Goal: Find specific page/section: Find specific page/section

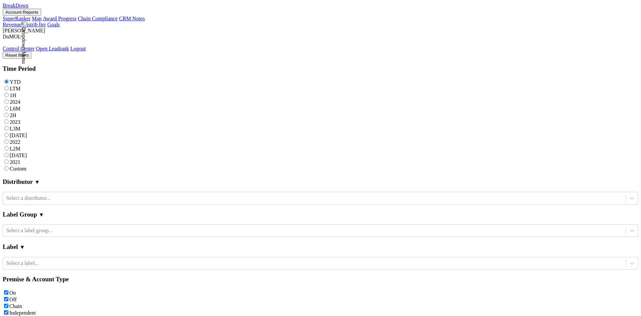
click at [119, 21] on link "CRM Notes" at bounding box center [132, 19] width 26 height 6
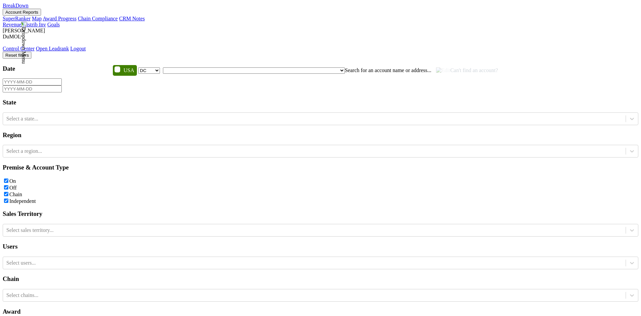
select select "DC"
click at [519, 52] on div "Reset filters Date State Select a state... Region Select a region... Premise & …" at bounding box center [321, 259] width 636 height 414
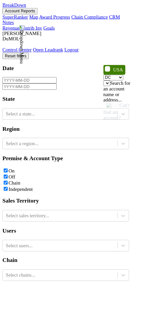
click at [113, 113] on span "Can't find an account?" at bounding box center [127, 122] width 29 height 19
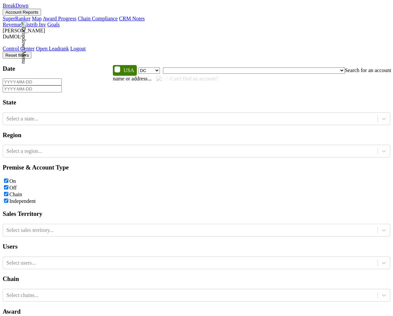
click at [218, 76] on span "Can't find an account?" at bounding box center [187, 79] width 62 height 6
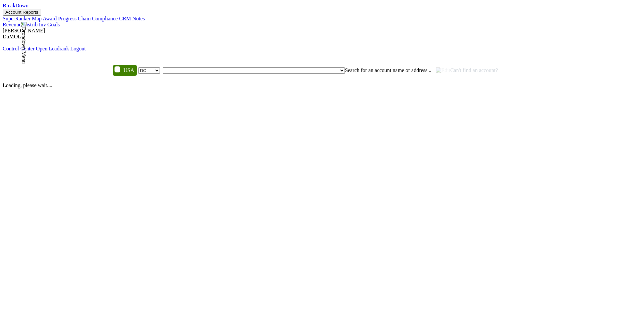
select select "DC"
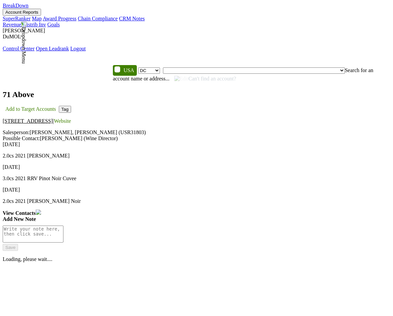
click at [236, 76] on span "Can't find an account?" at bounding box center [205, 79] width 62 height 6
click at [189, 76] on img at bounding box center [181, 79] width 14 height 6
click at [236, 76] on span "Can't find an account?" at bounding box center [205, 79] width 62 height 6
click at [189, 76] on img at bounding box center [181, 79] width 14 height 6
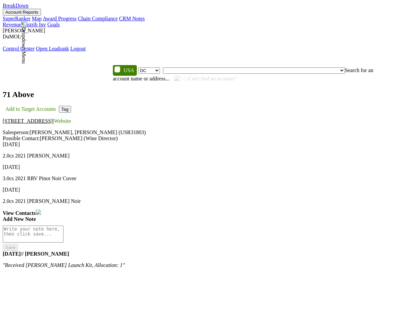
click at [236, 76] on span "Can't find an account?" at bounding box center [205, 79] width 62 height 6
click at [189, 76] on img at bounding box center [181, 79] width 14 height 6
